Goal: Task Accomplishment & Management: Use online tool/utility

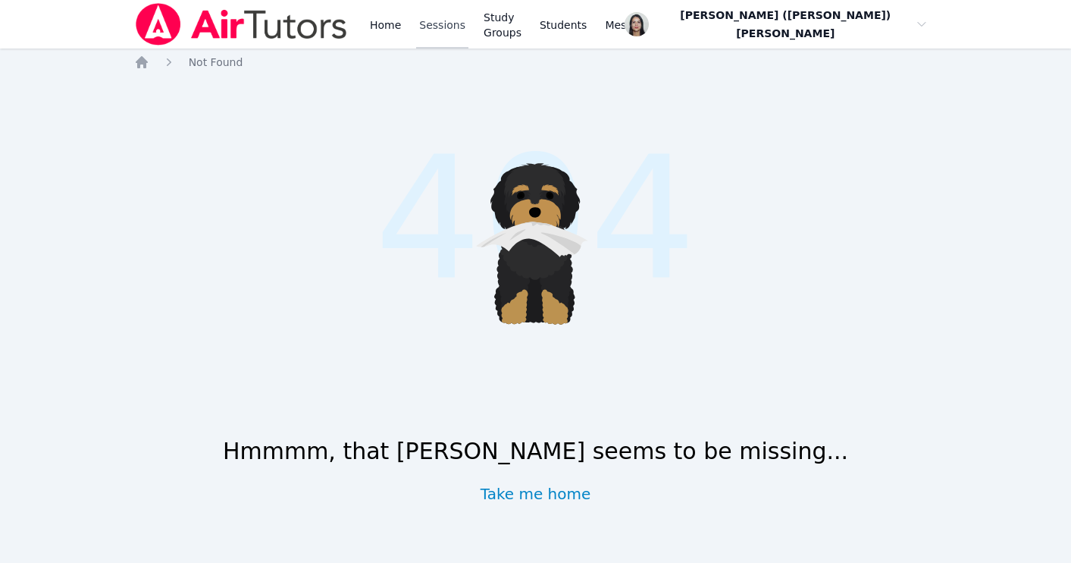
click at [428, 30] on link "Sessions" at bounding box center [442, 24] width 52 height 49
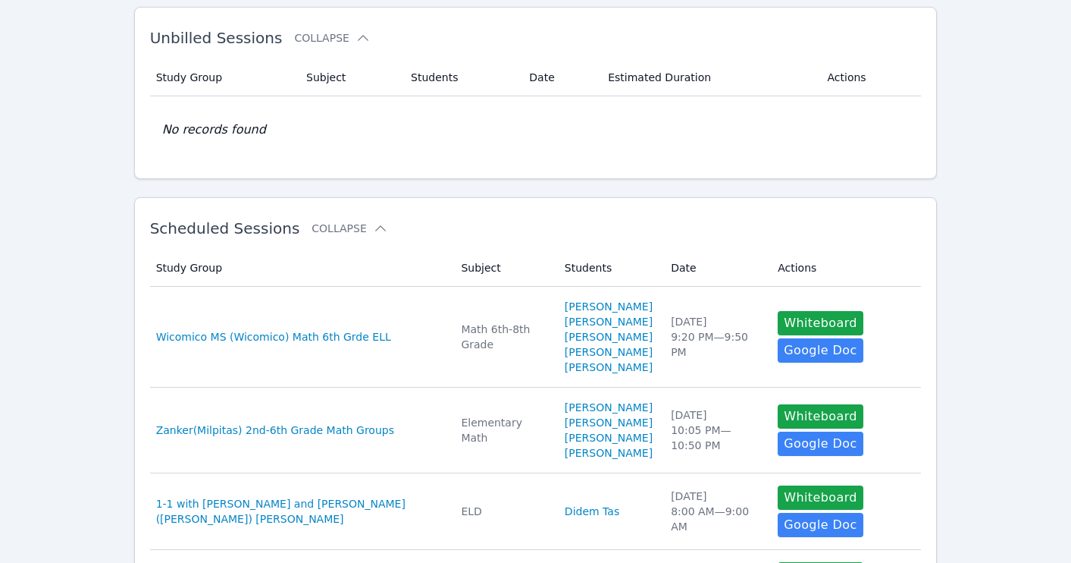
scroll to position [97, 0]
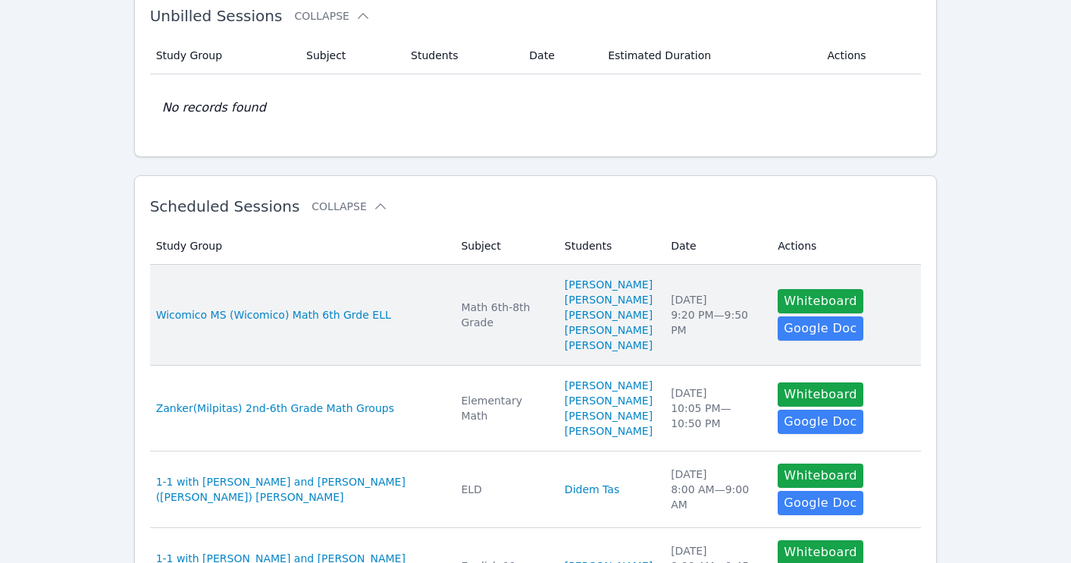
click at [400, 279] on td "Study Group Wicomico MS (Wicomico) Math 6th Grde ELL" at bounding box center [301, 315] width 303 height 101
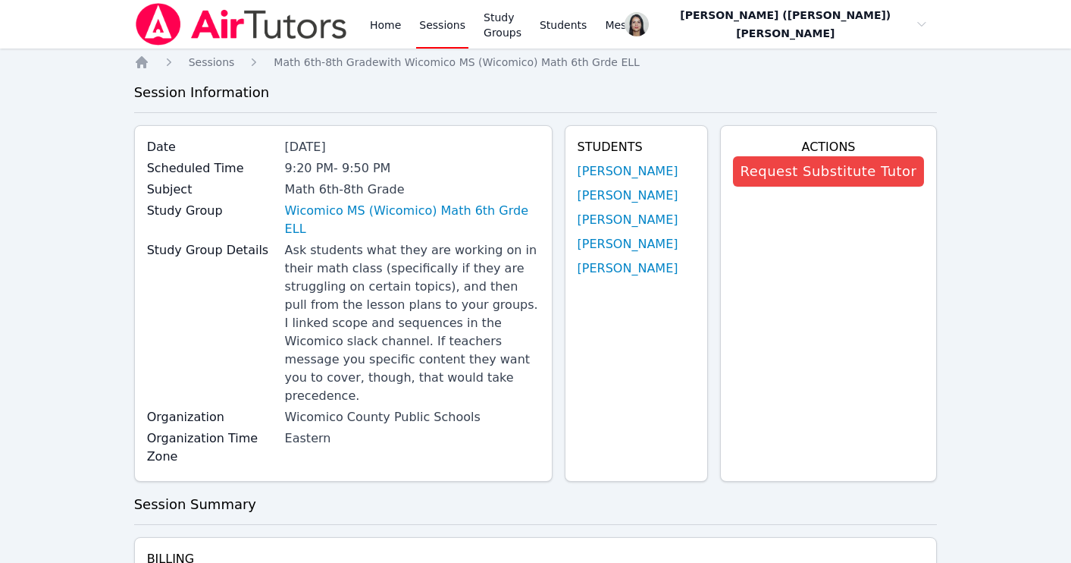
click at [438, 31] on link "Sessions" at bounding box center [442, 24] width 52 height 49
click at [644, 171] on link "Austin Aguilar-Glavez" at bounding box center [628, 171] width 101 height 18
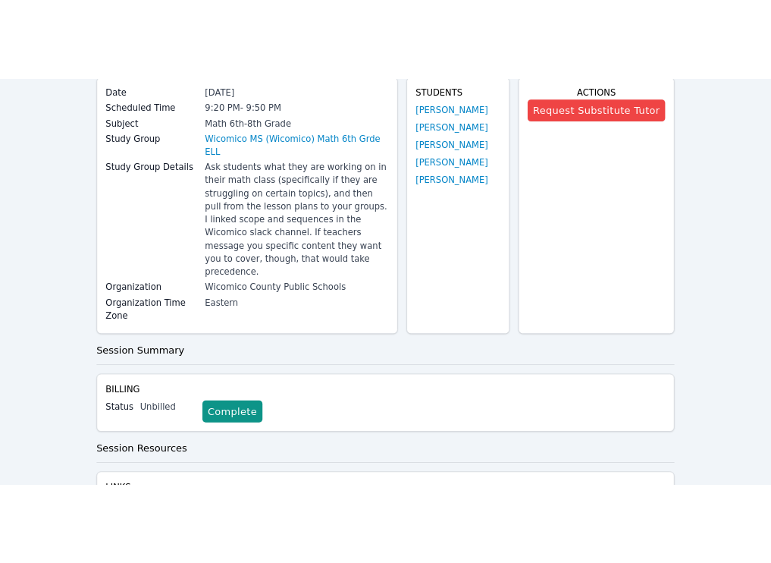
scroll to position [218, 0]
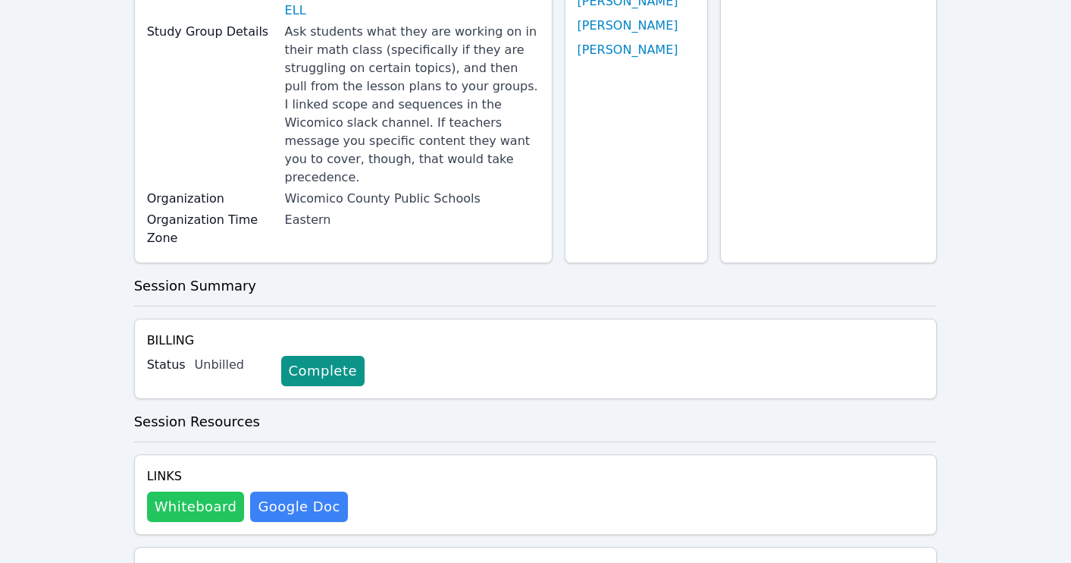
click at [203, 491] on button "Whiteboard" at bounding box center [196, 506] width 98 height 30
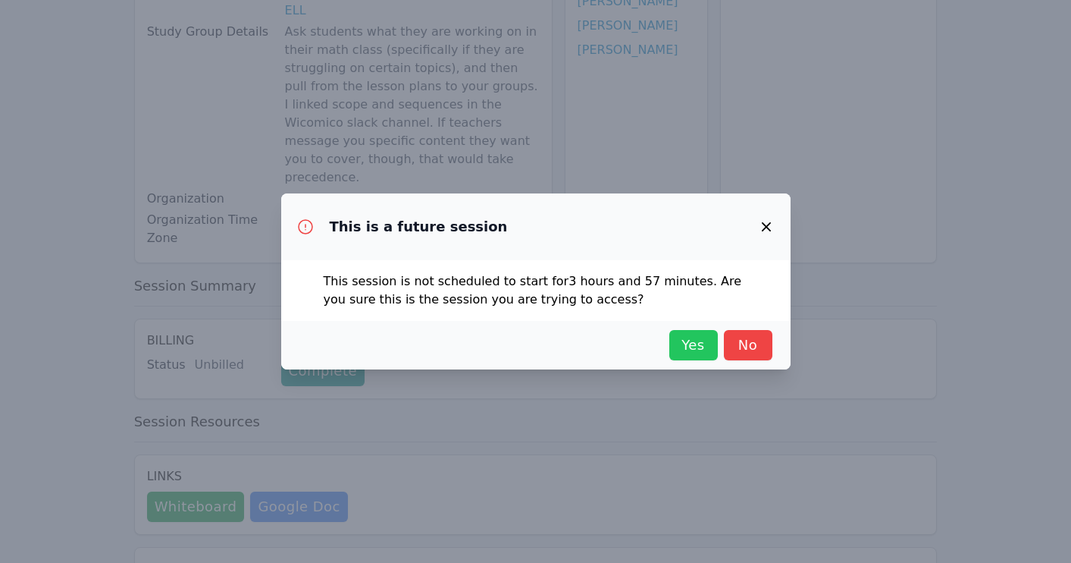
click at [692, 342] on span "Yes" at bounding box center [693, 344] width 33 height 21
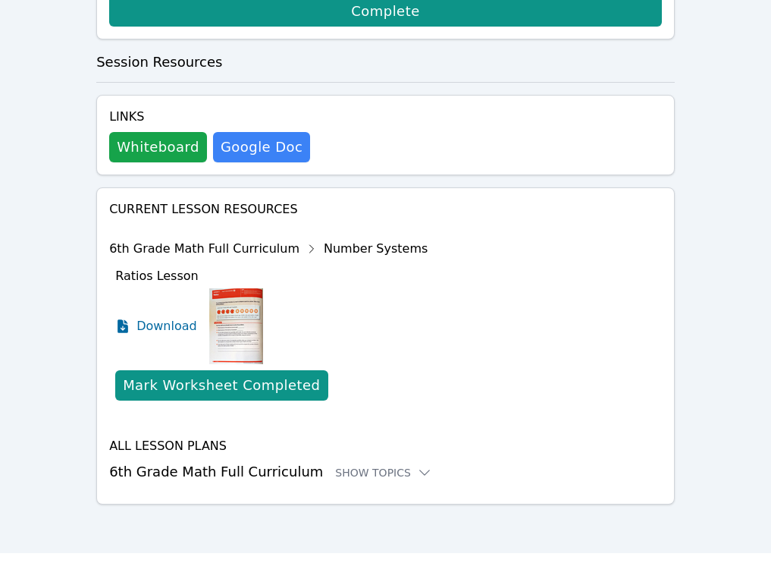
scroll to position [805, 0]
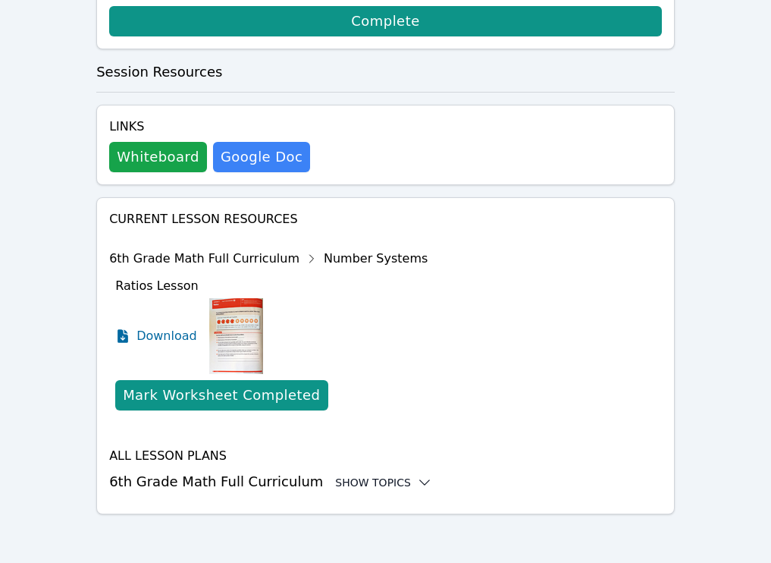
click at [346, 478] on div "Show Topics" at bounding box center [383, 482] width 97 height 15
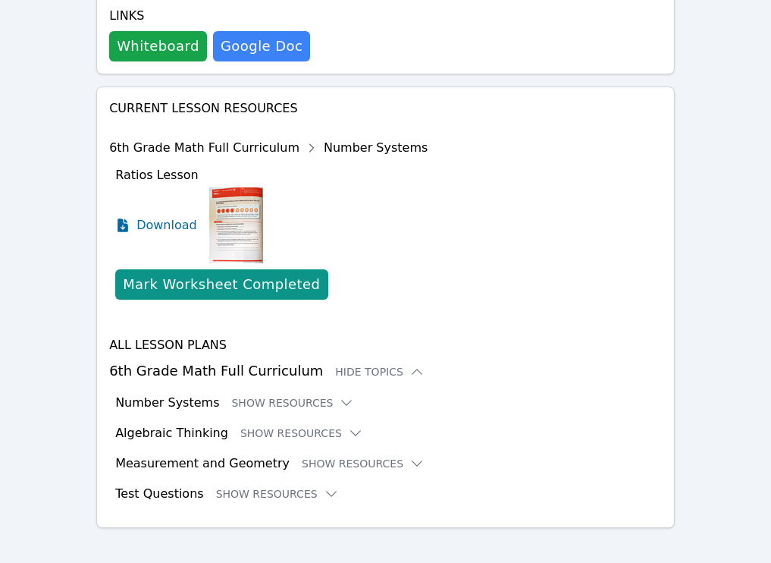
scroll to position [929, 0]
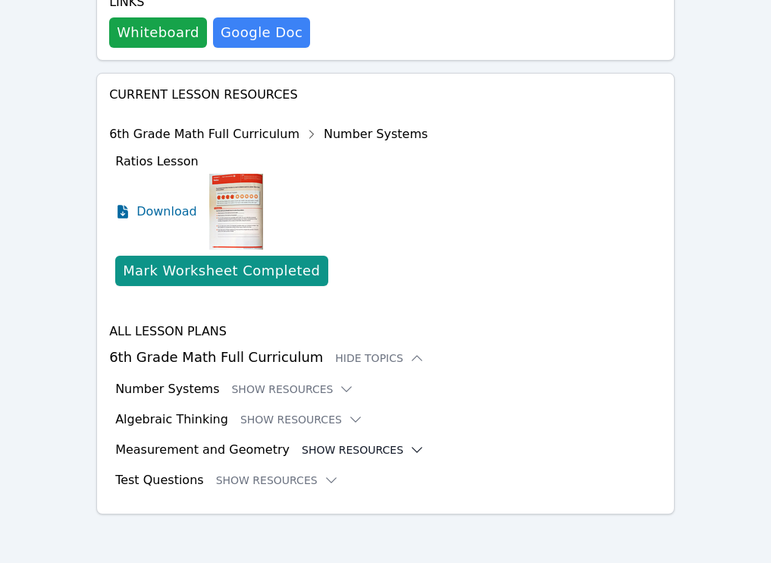
click at [320, 446] on button "Show Resources" at bounding box center [363, 449] width 123 height 15
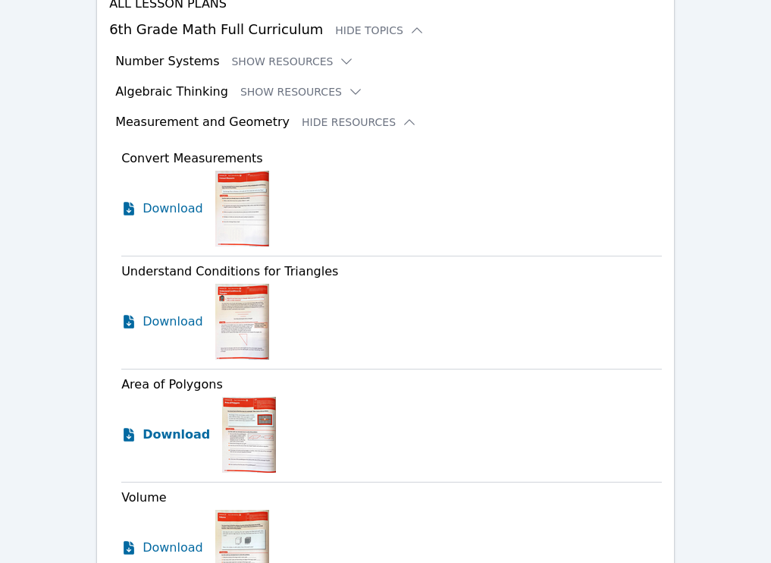
scroll to position [1227, 0]
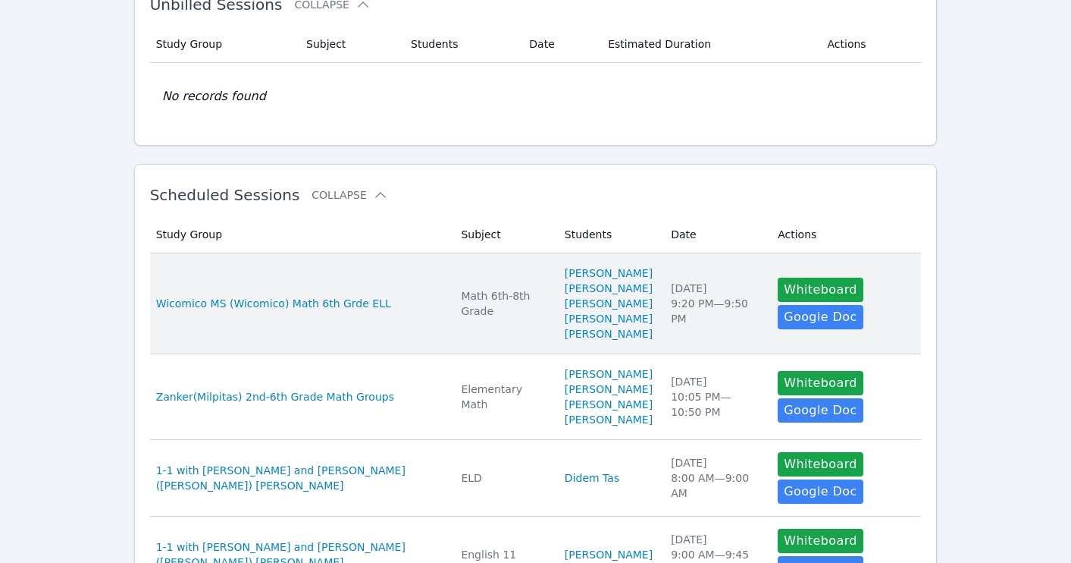
scroll to position [127, 0]
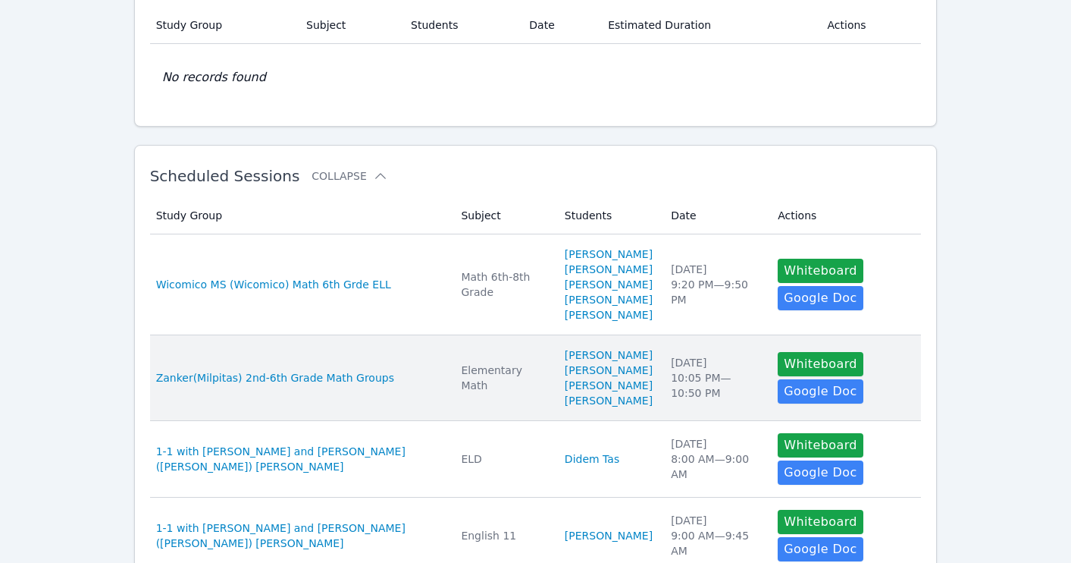
click at [452, 375] on td "Subject Elementary Math" at bounding box center [503, 378] width 103 height 86
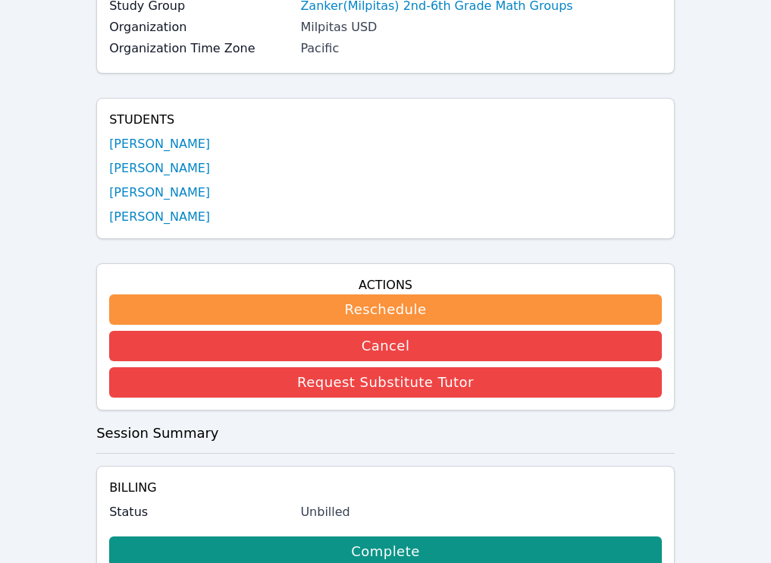
scroll to position [189, 0]
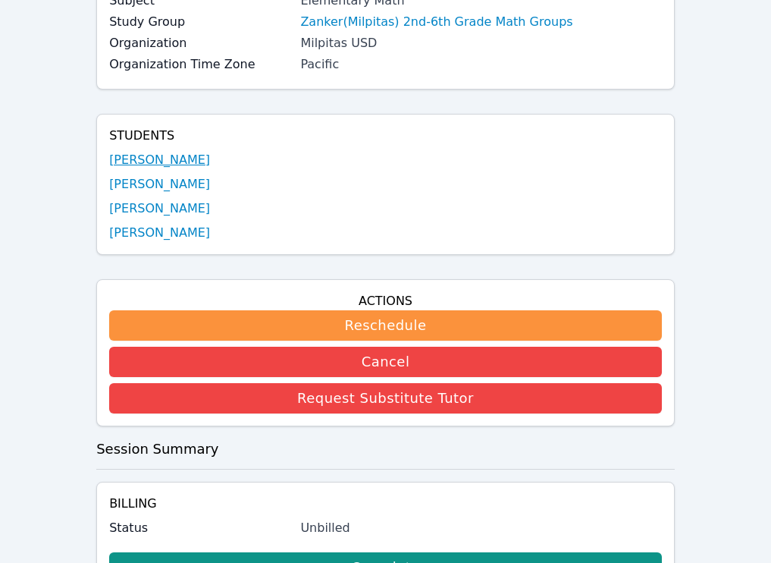
click at [170, 162] on link "Abbas Hassan" at bounding box center [159, 160] width 101 height 18
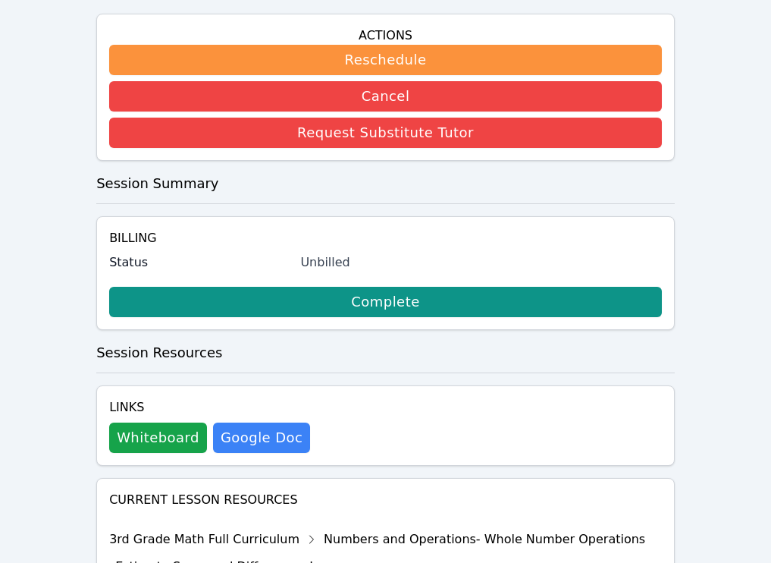
scroll to position [525, 0]
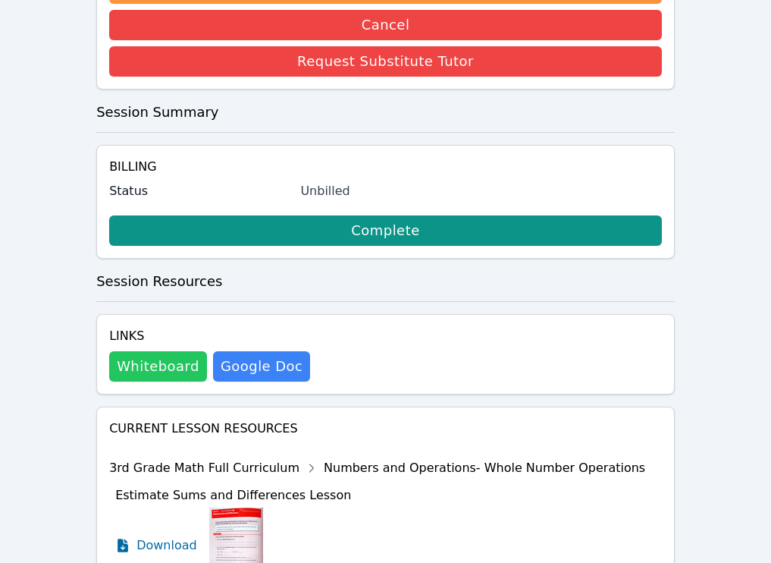
click at [151, 369] on button "Whiteboard" at bounding box center [158, 366] width 98 height 30
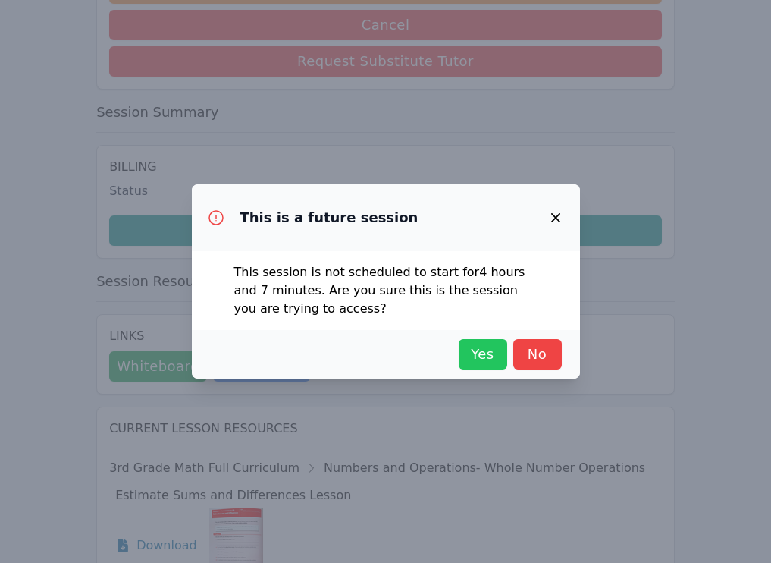
click at [463, 349] on button "Yes" at bounding box center [483, 354] width 49 height 30
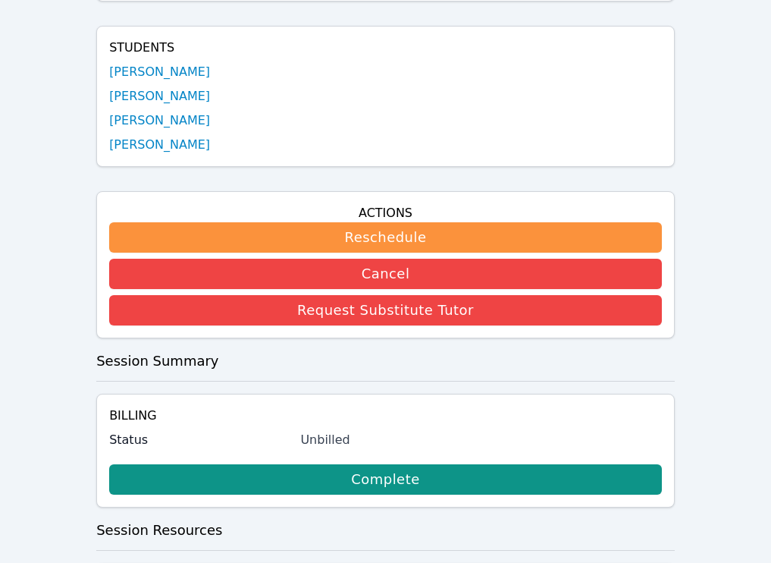
scroll to position [0, 0]
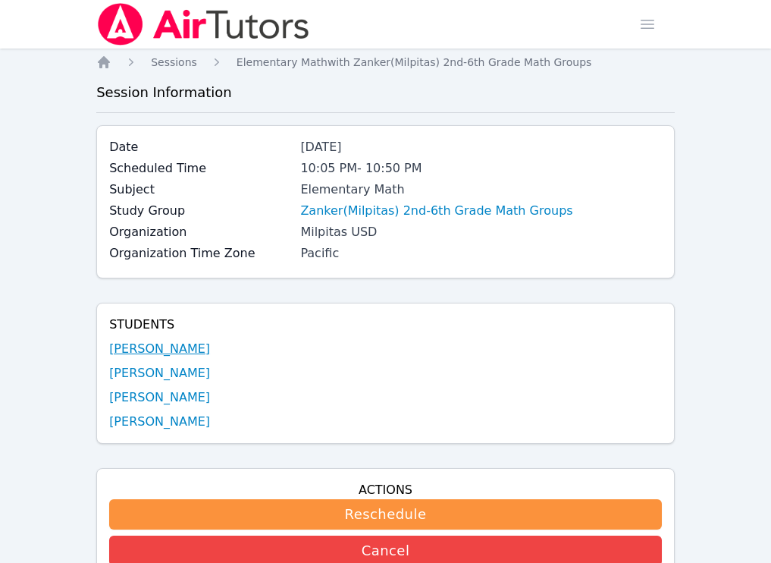
click at [155, 350] on link "Abbas Hassan" at bounding box center [159, 349] width 101 height 18
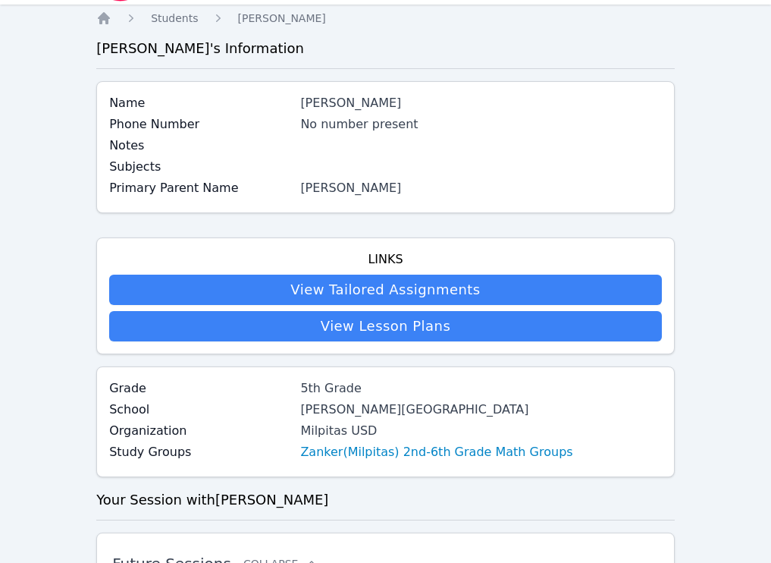
scroll to position [45, 0]
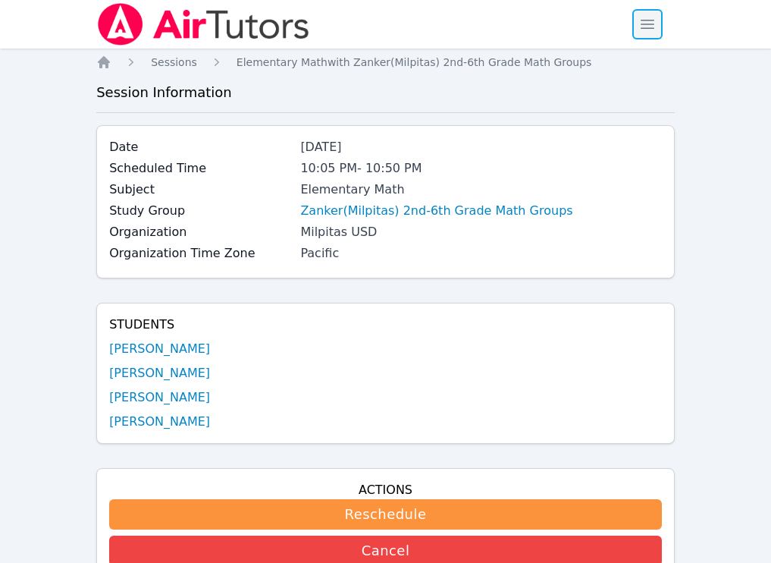
click at [653, 24] on span "button" at bounding box center [647, 24] width 33 height 33
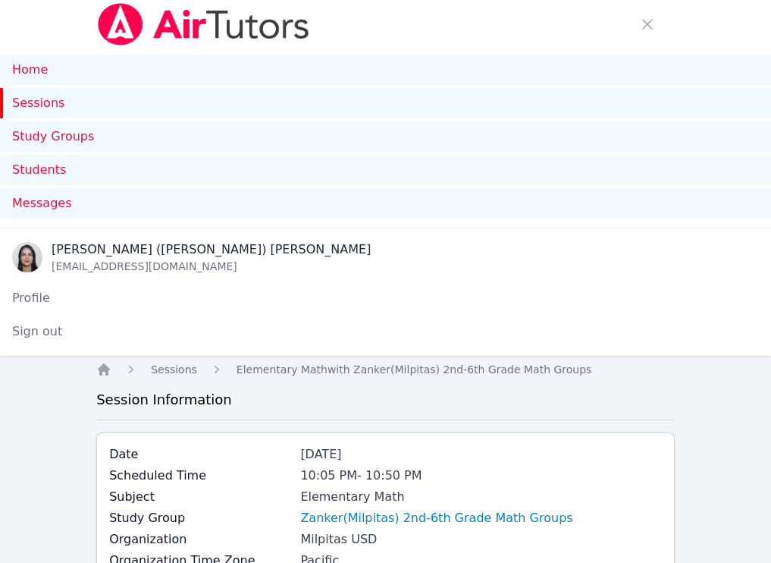
click at [42, 102] on link "Sessions" at bounding box center [385, 103] width 771 height 30
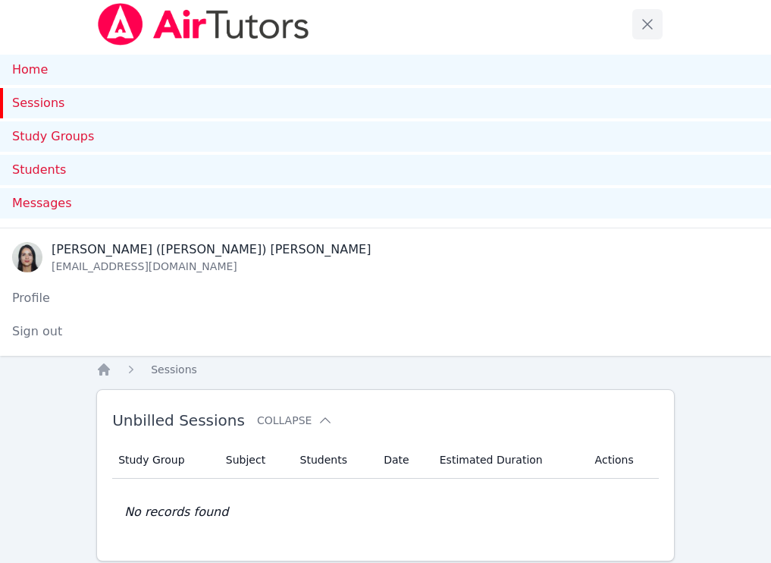
click at [643, 16] on span "button" at bounding box center [647, 24] width 33 height 33
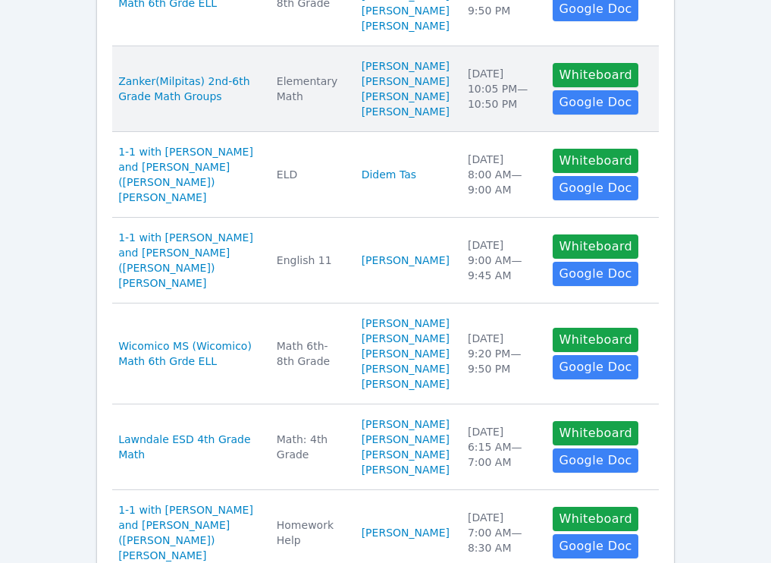
scroll to position [424, 0]
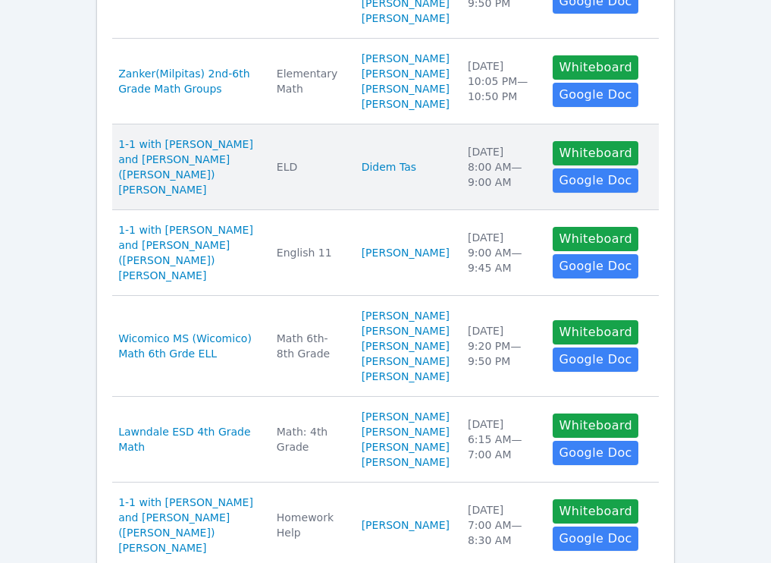
click at [343, 210] on td "Subject ELD" at bounding box center [310, 167] width 85 height 86
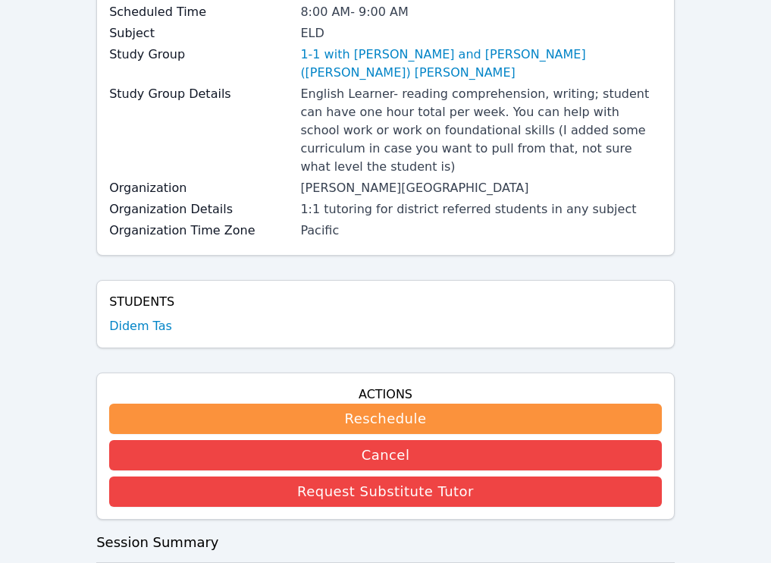
scroll to position [172, 0]
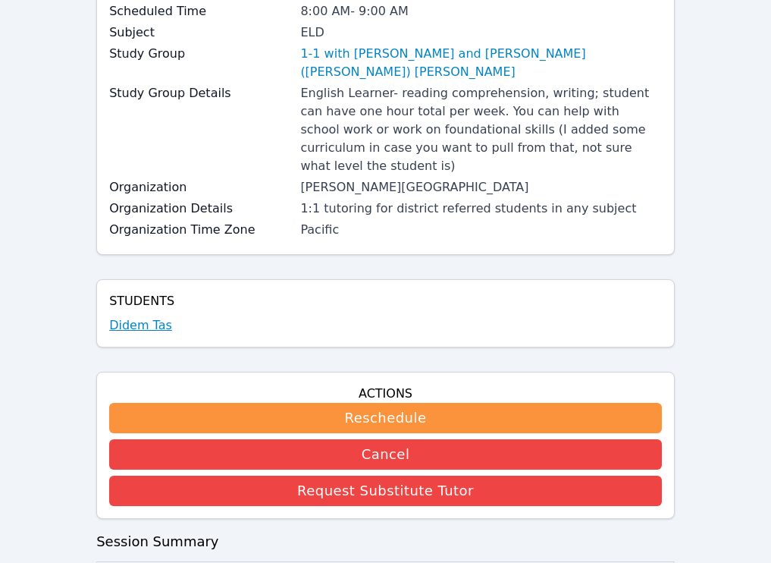
click at [151, 316] on link "Didem Tas" at bounding box center [140, 325] width 63 height 18
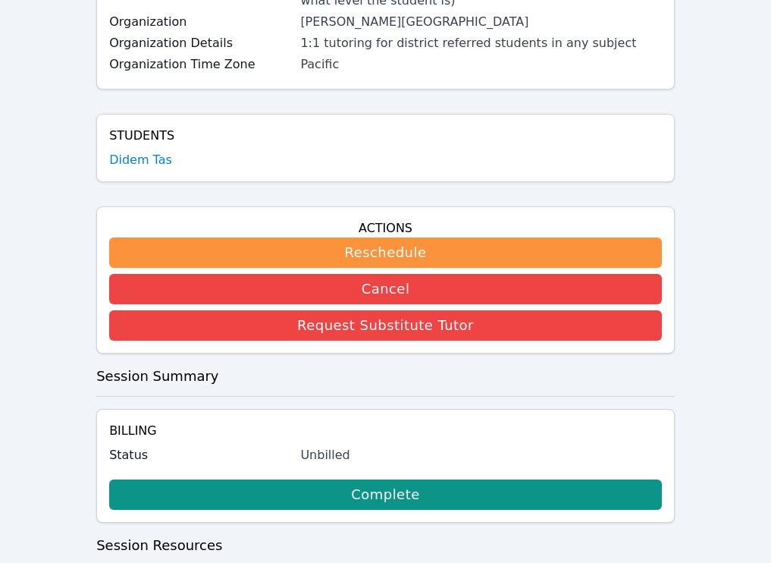
scroll to position [430, 0]
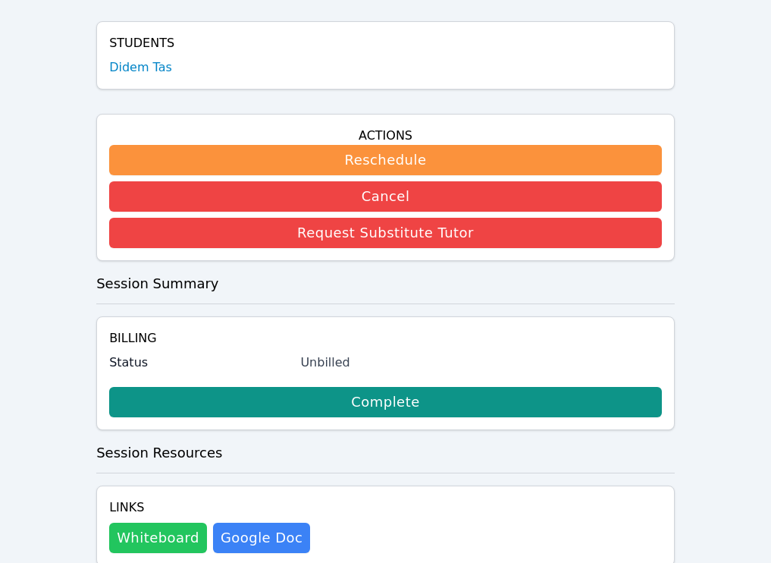
click at [170, 522] on button "Whiteboard" at bounding box center [158, 537] width 98 height 30
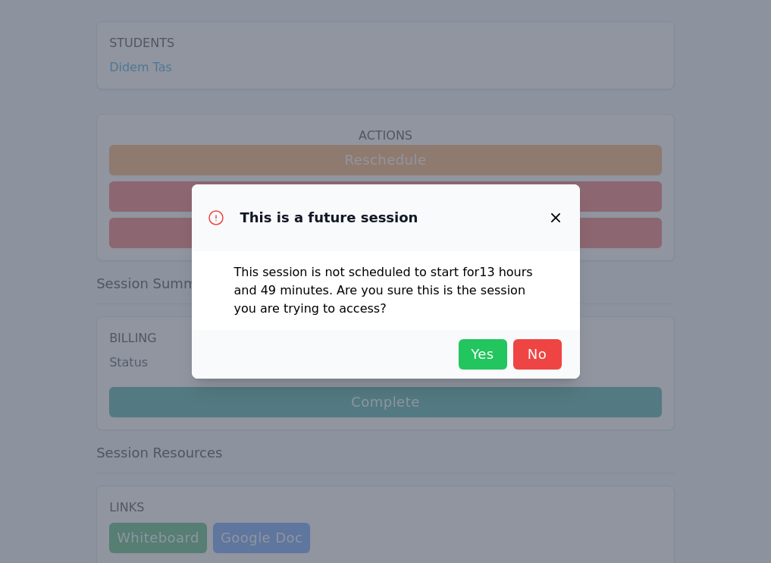
click at [494, 353] on span "Yes" at bounding box center [482, 354] width 33 height 21
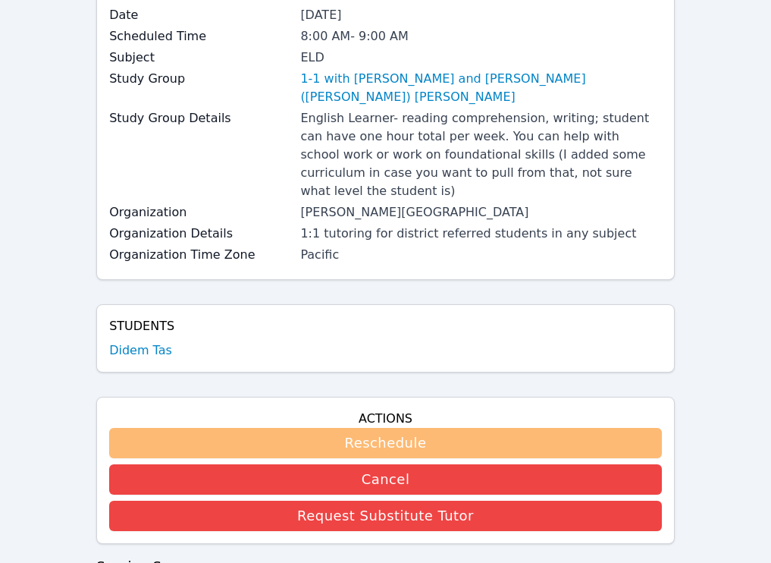
scroll to position [0, 0]
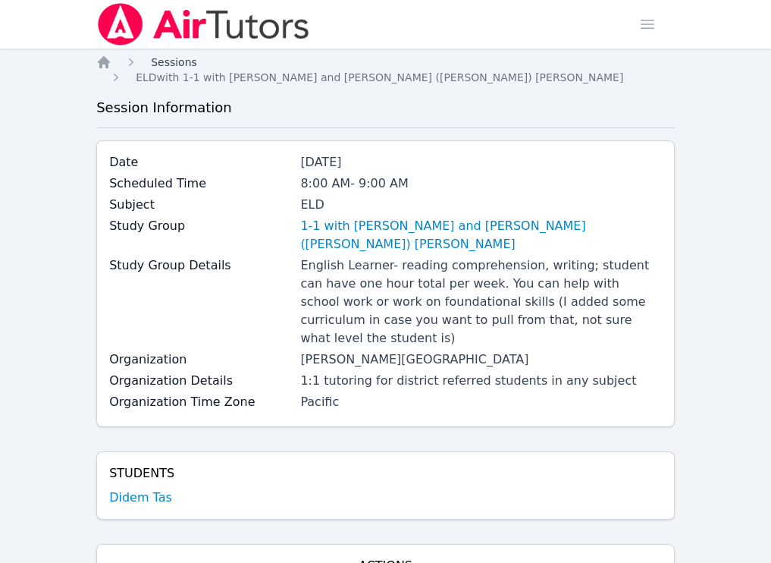
click at [178, 60] on span "Sessions" at bounding box center [174, 62] width 46 height 12
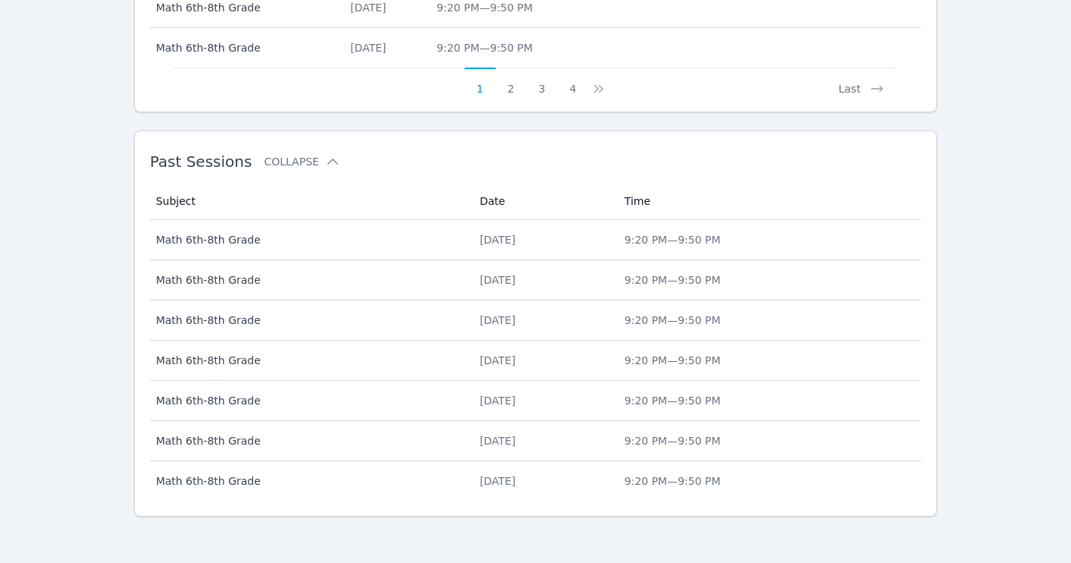
scroll to position [915, 0]
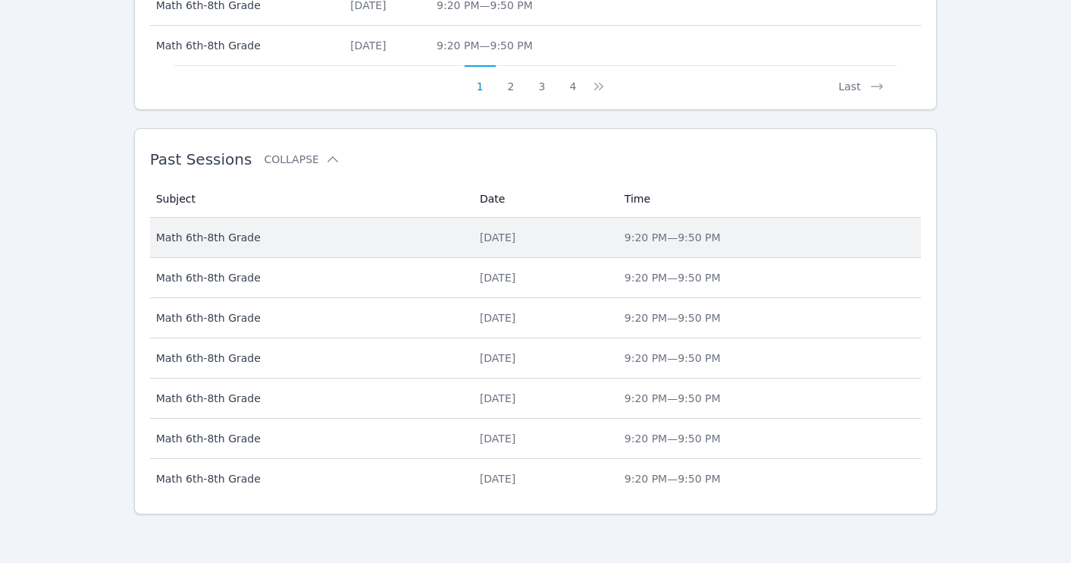
click at [497, 234] on div "[DATE]" at bounding box center [543, 237] width 127 height 15
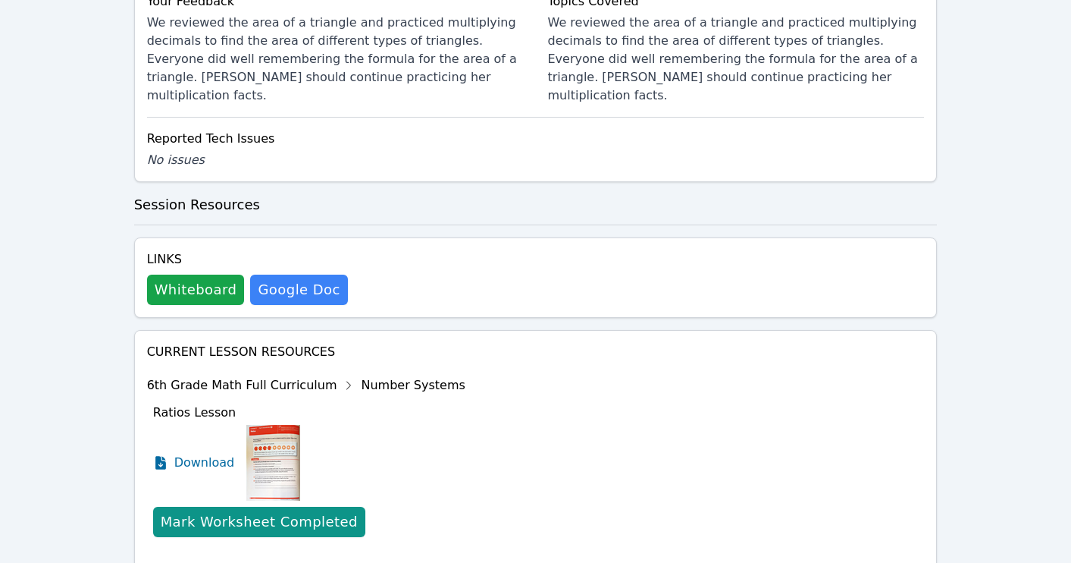
scroll to position [975, 0]
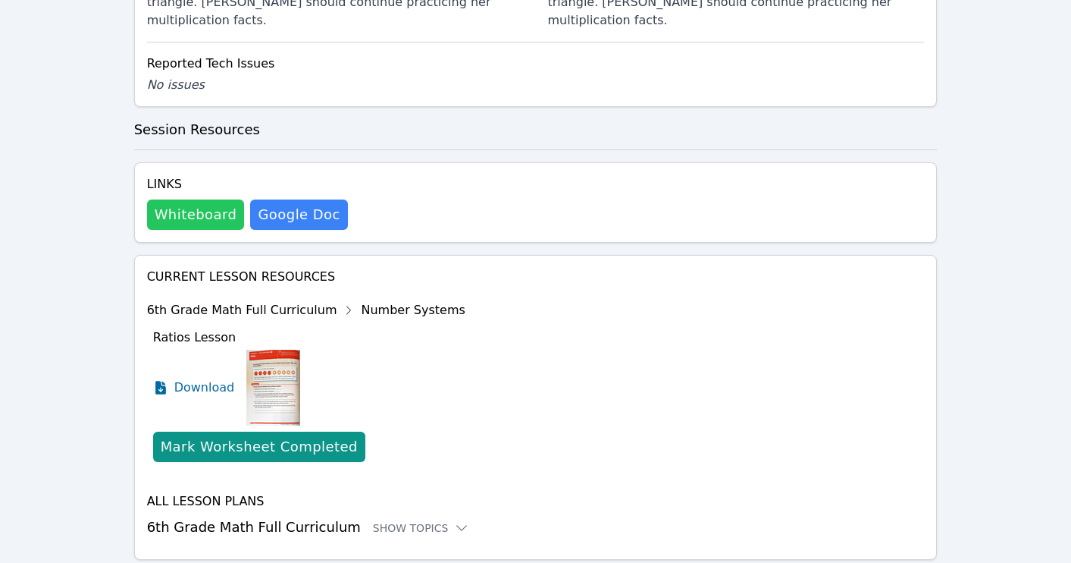
click at [209, 199] on button "Whiteboard" at bounding box center [196, 214] width 98 height 30
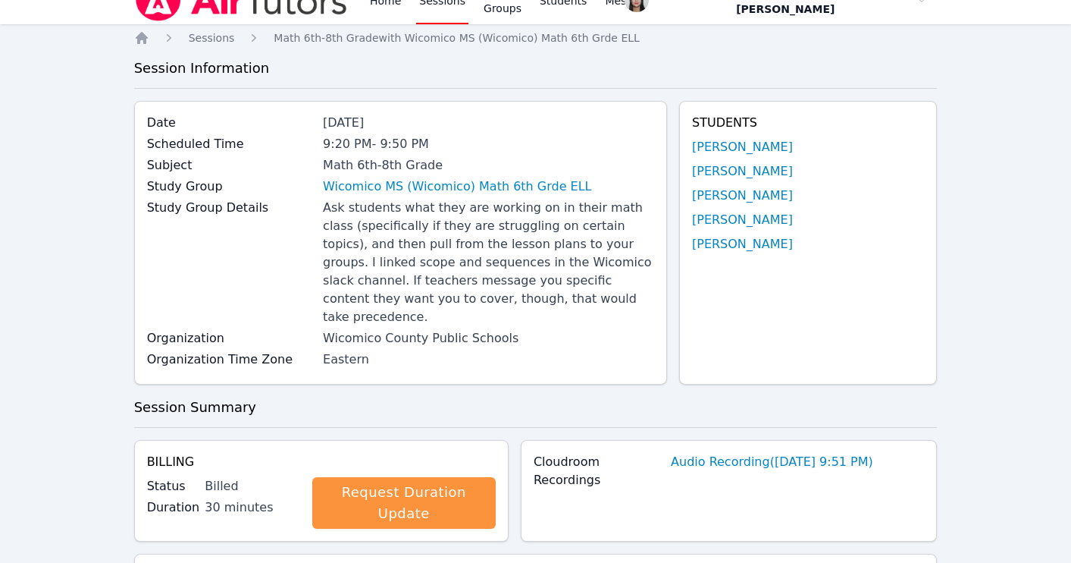
scroll to position [0, 0]
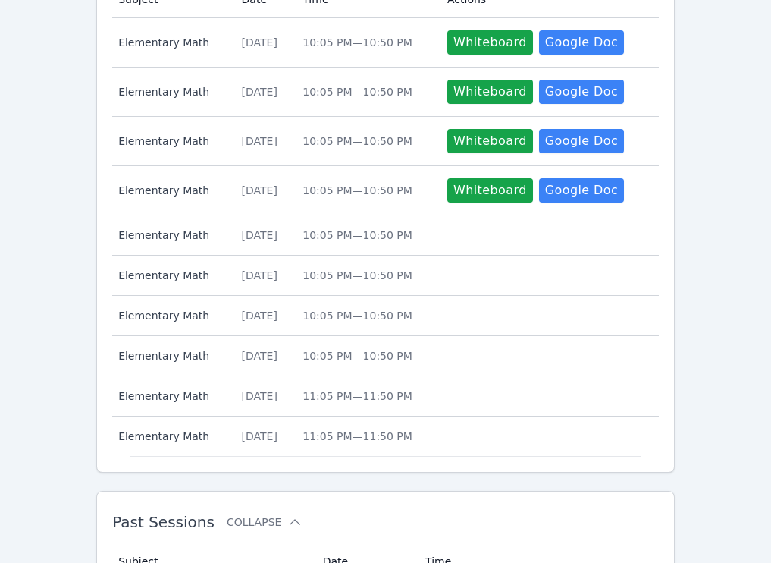
scroll to position [809, 0]
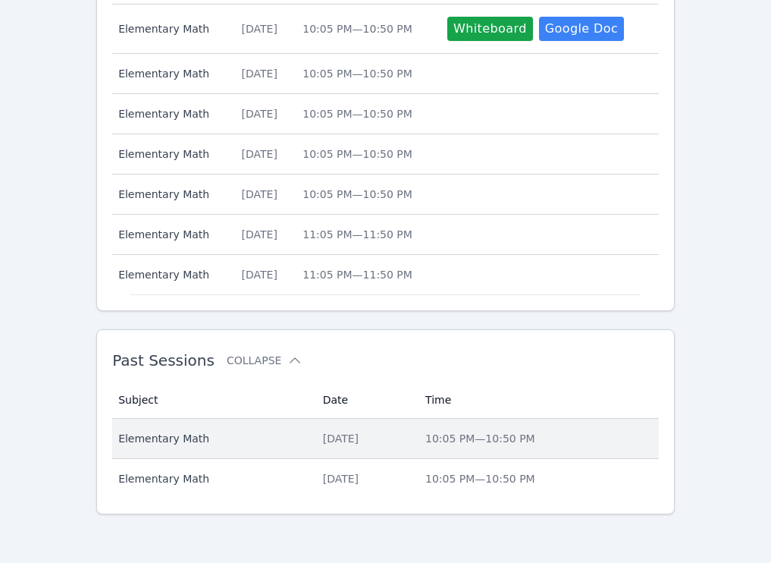
click at [365, 447] on td "Date Fri Oct 3, 2025" at bounding box center [365, 439] width 102 height 40
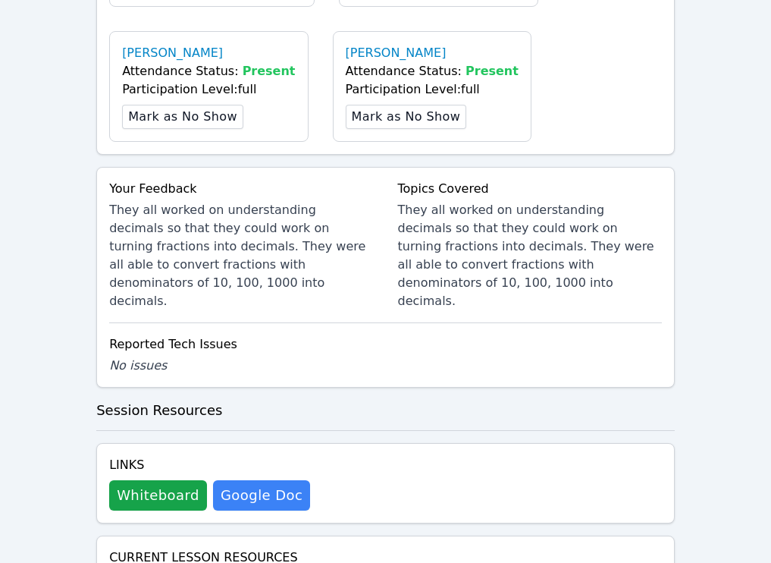
scroll to position [831, 0]
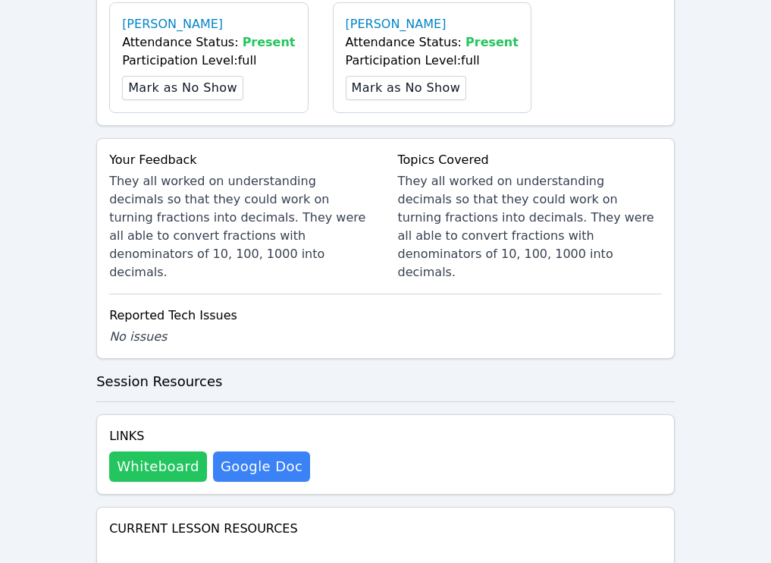
click at [175, 456] on button "Whiteboard" at bounding box center [158, 466] width 98 height 30
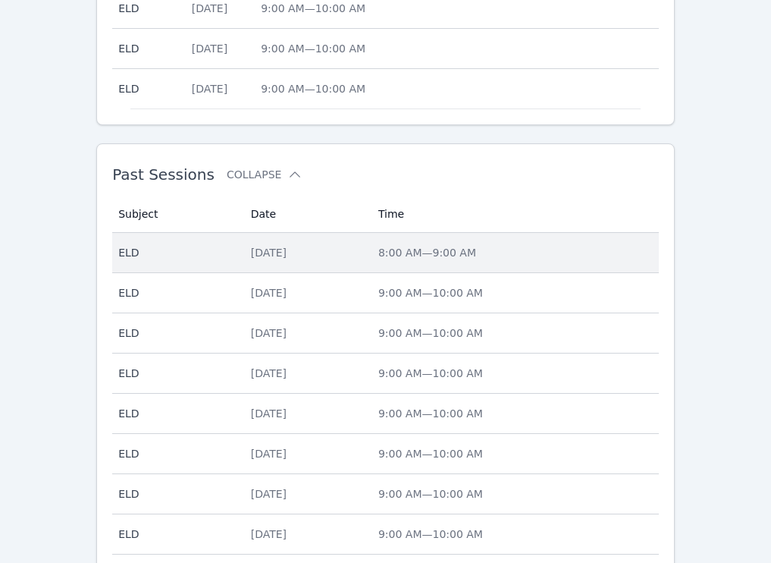
scroll to position [1099, 0]
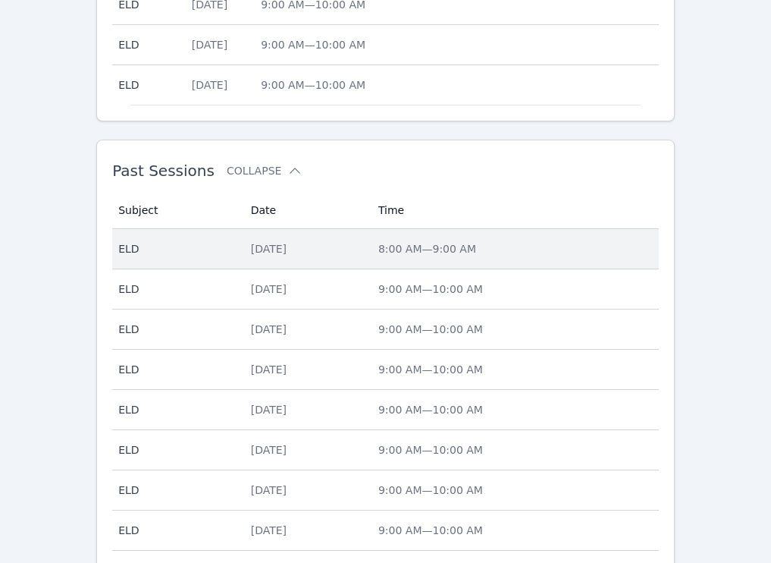
click at [356, 241] on div "[DATE]" at bounding box center [305, 248] width 109 height 15
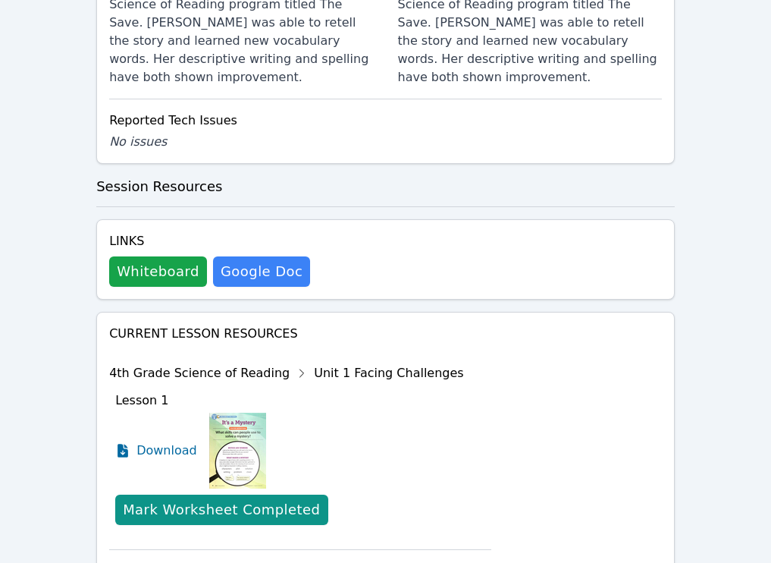
scroll to position [1095, 0]
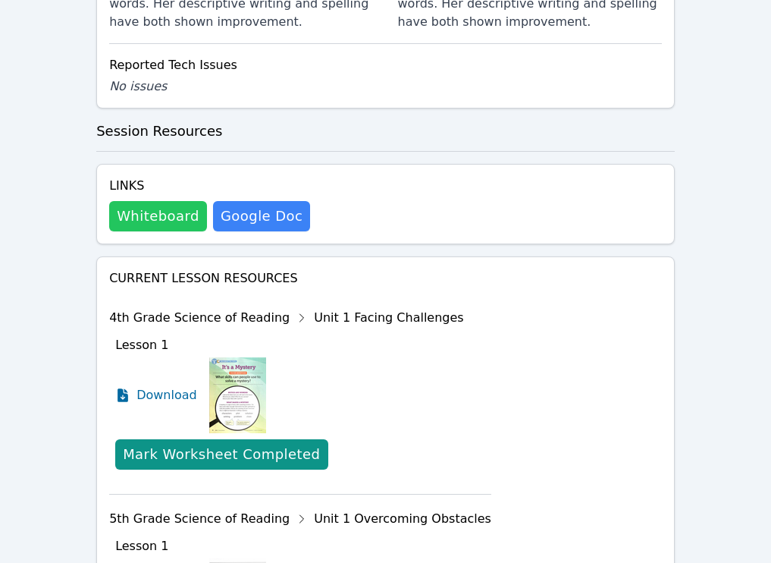
click at [162, 201] on button "Whiteboard" at bounding box center [158, 216] width 98 height 30
